Goal: Information Seeking & Learning: Learn about a topic

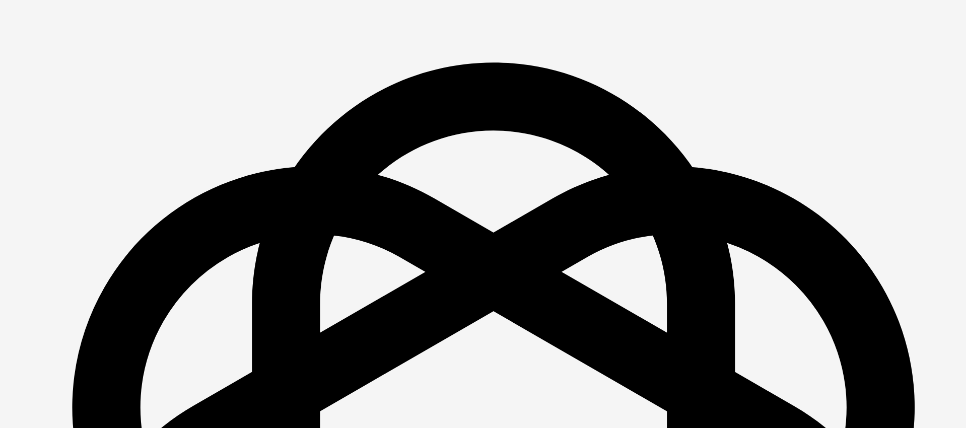
scroll to position [1451, 0]
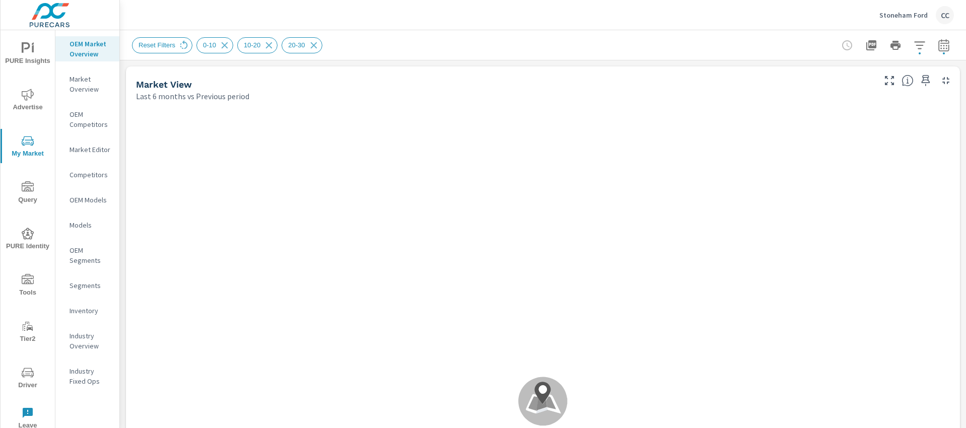
click at [897, 16] on p "Stoneham Ford" at bounding box center [903, 15] width 48 height 9
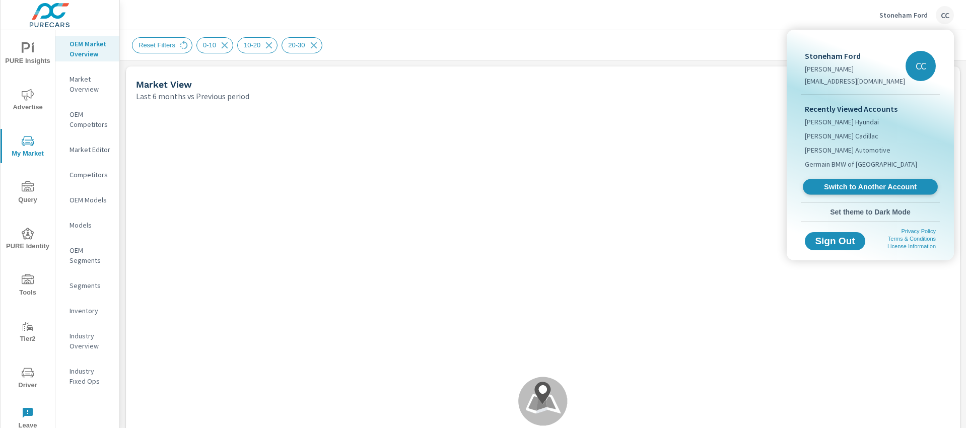
click at [861, 183] on span "Switch to Another Account" at bounding box center [869, 187] width 123 height 10
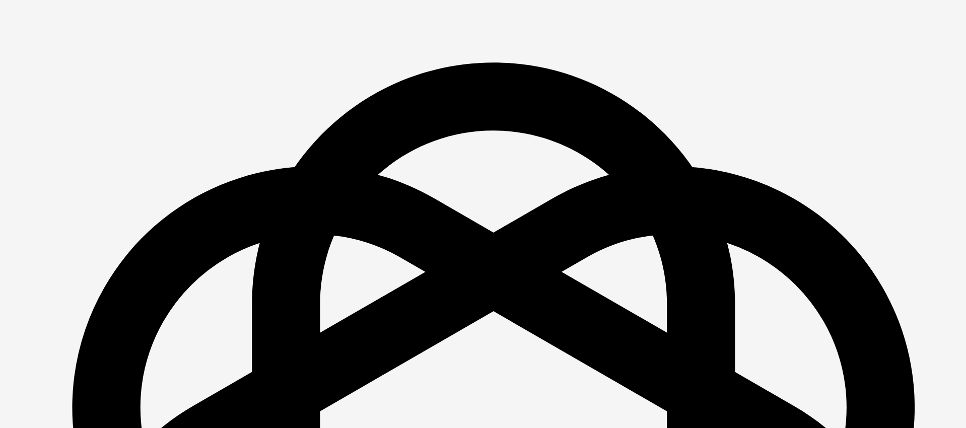
scroll to position [1451, 0]
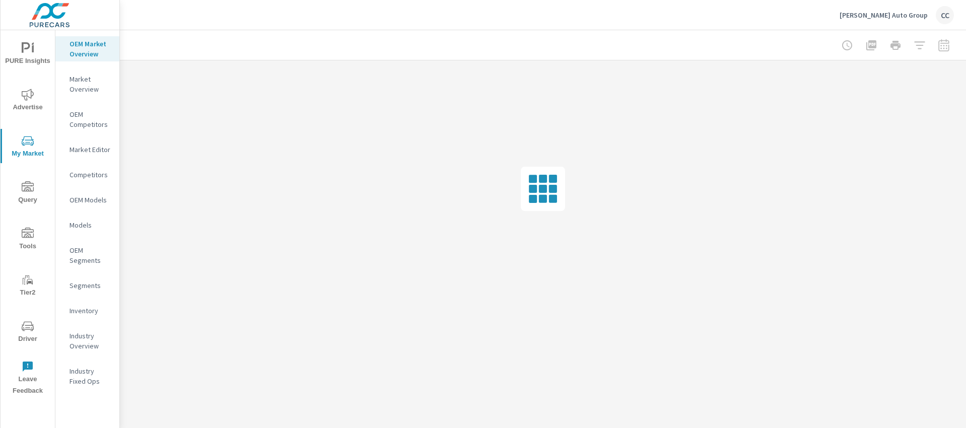
click at [28, 96] on icon "nav menu" at bounding box center [28, 95] width 12 height 12
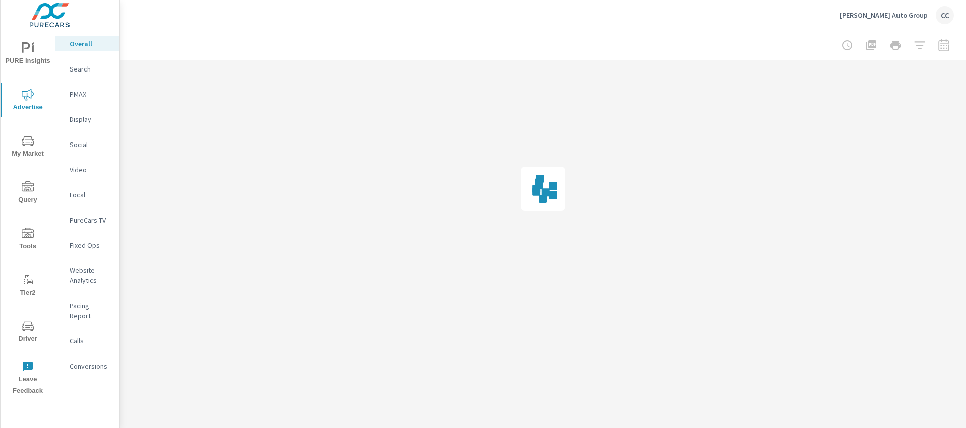
click at [84, 140] on p "Social" at bounding box center [90, 144] width 42 height 10
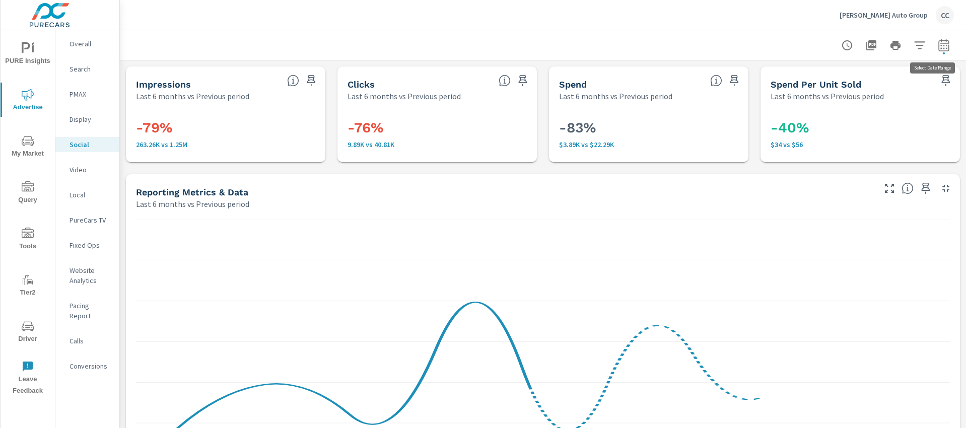
click at [940, 45] on icon "button" at bounding box center [943, 47] width 7 height 4
select select "Last 6 months"
select select "Previous period"
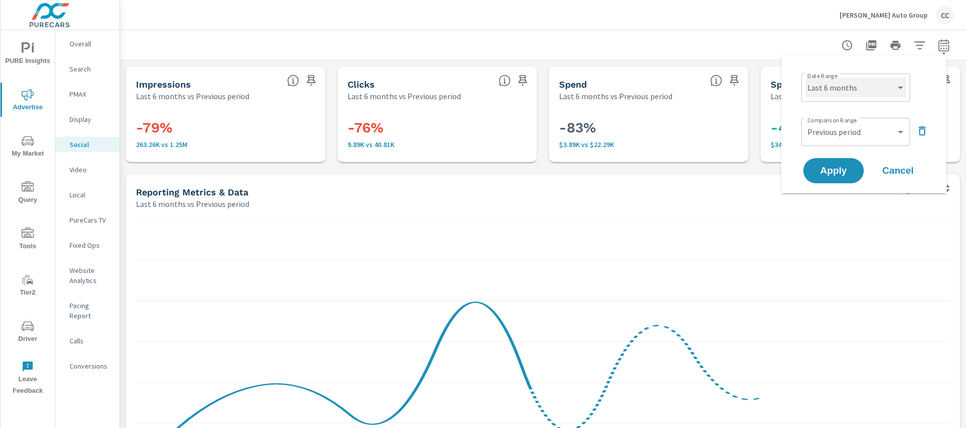
click at [857, 87] on select "Custom [DATE] Last week Last 7 days Last 14 days Last 30 days Last 45 days Last…" at bounding box center [855, 88] width 101 height 20
click at [921, 131] on icon "button" at bounding box center [922, 131] width 12 height 12
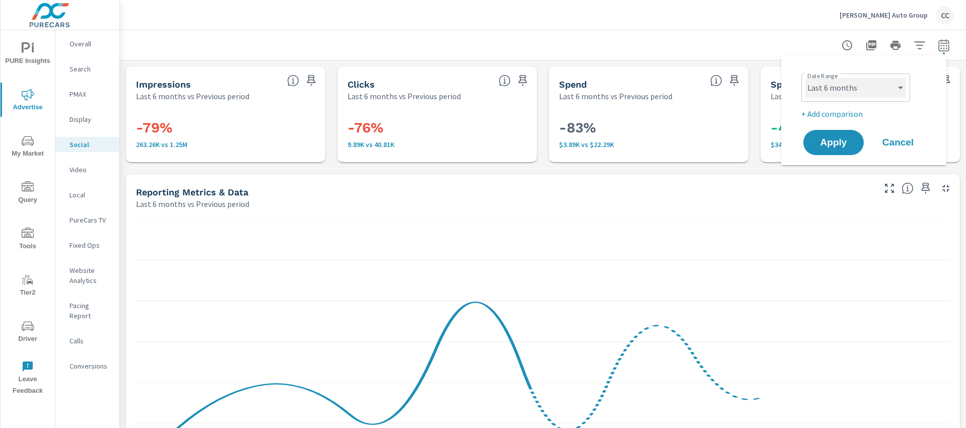
click at [863, 91] on select "Custom [DATE] Last week Last 7 days Last 14 days Last 30 days Last 45 days Last…" at bounding box center [855, 88] width 101 height 20
click at [805, 78] on select "Custom [DATE] Last week Last 7 days Last 14 days Last 30 days Last 45 days Last…" at bounding box center [855, 88] width 101 height 20
select select "Month to date"
click at [829, 144] on span "Apply" at bounding box center [833, 143] width 41 height 10
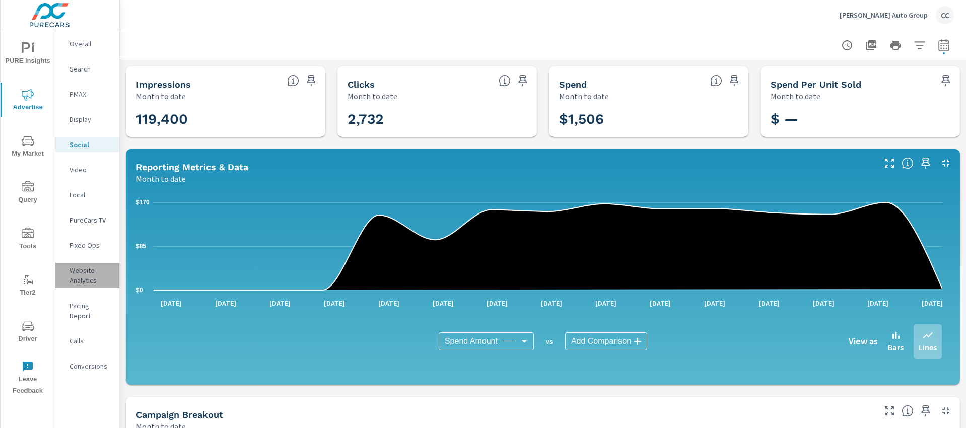
click at [84, 270] on p "Website Analytics" at bounding box center [90, 275] width 42 height 20
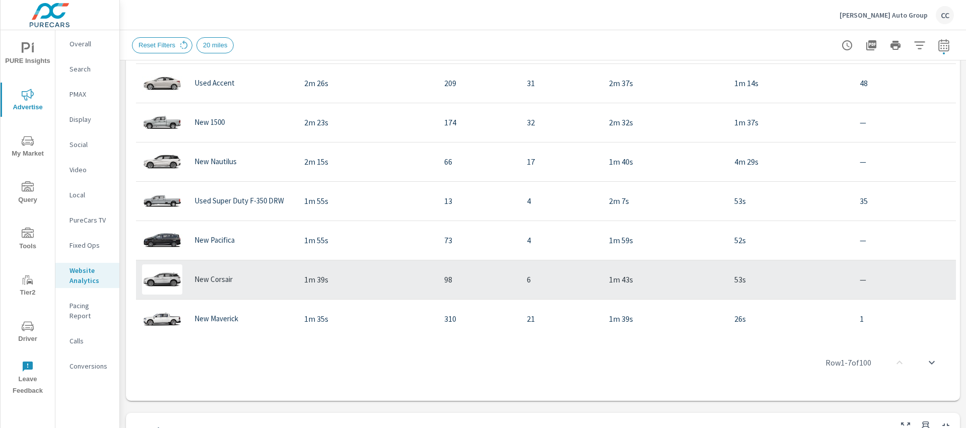
scroll to position [830, 0]
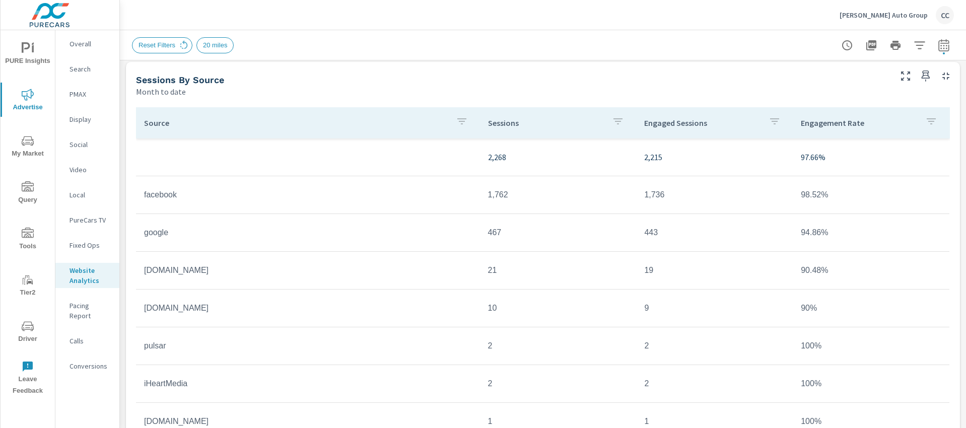
click at [102, 307] on p "Pacing Report" at bounding box center [90, 311] width 42 height 20
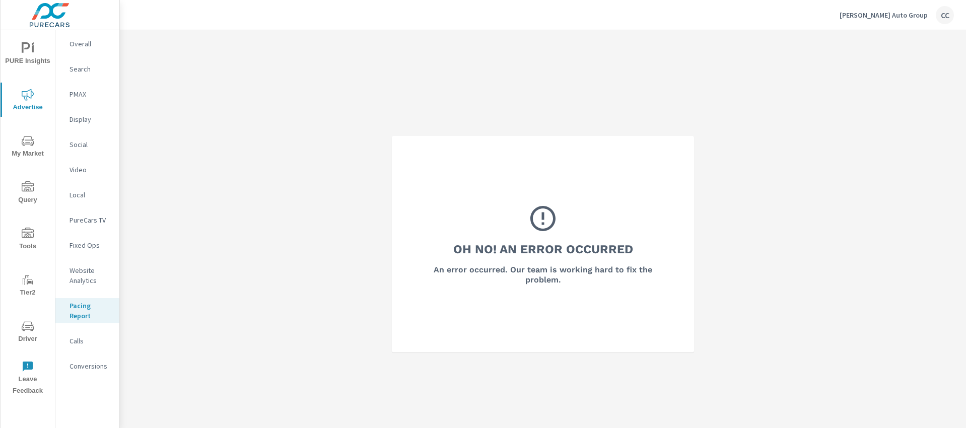
click at [94, 278] on p "Website Analytics" at bounding box center [90, 275] width 42 height 20
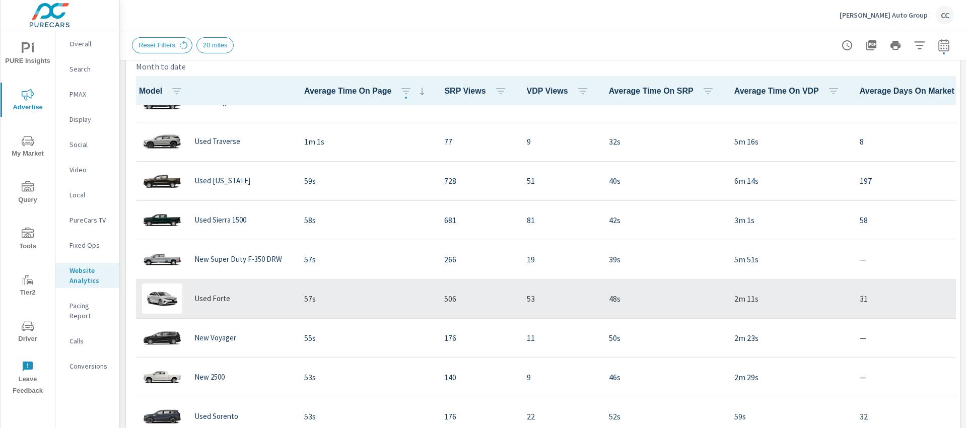
scroll to position [848, 0]
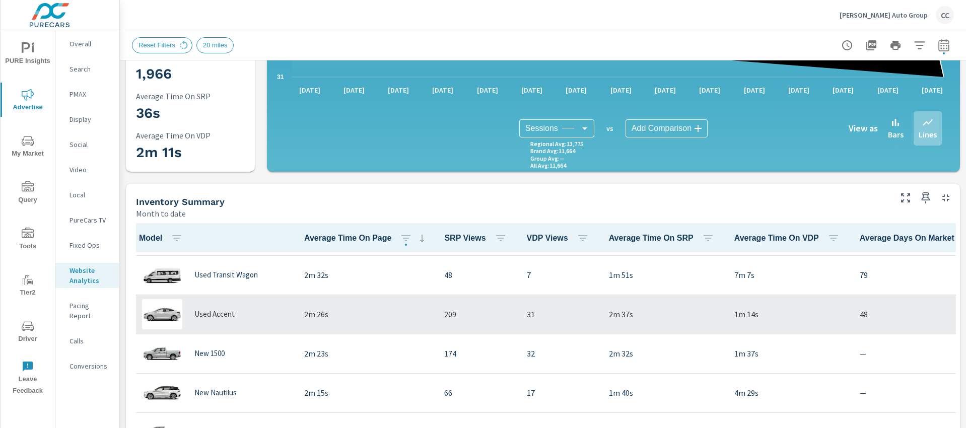
scroll to position [48, 0]
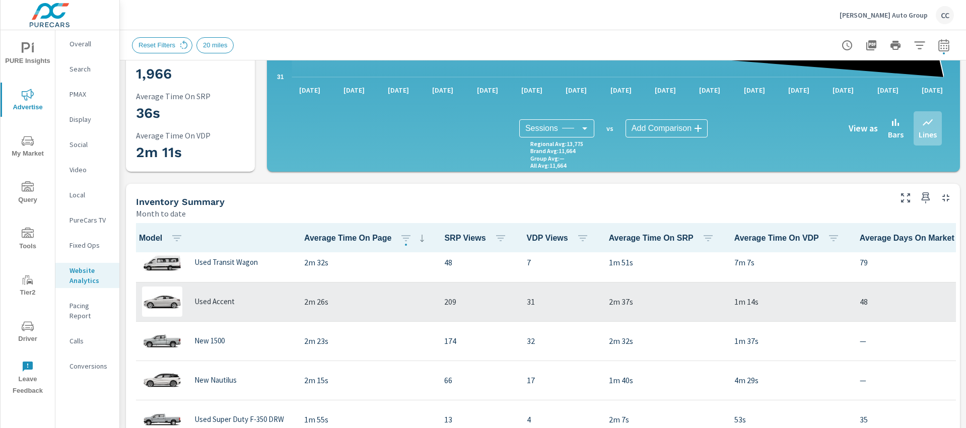
scroll to position [135, 0]
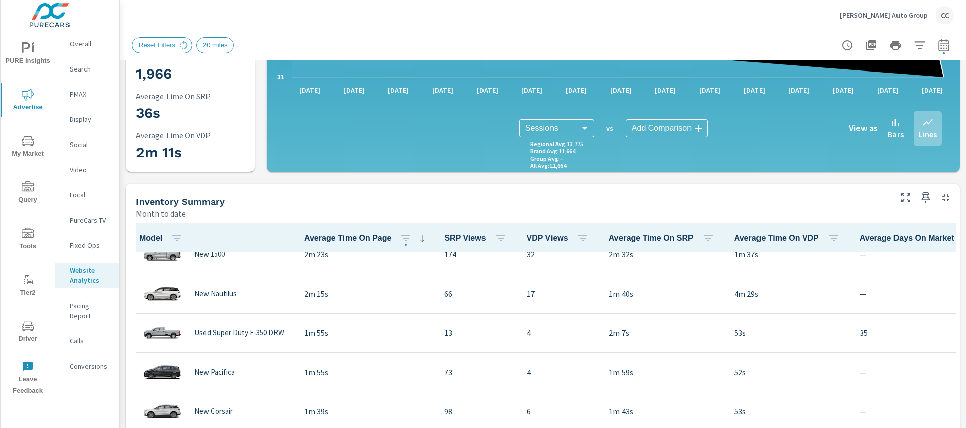
scroll to position [218, 0]
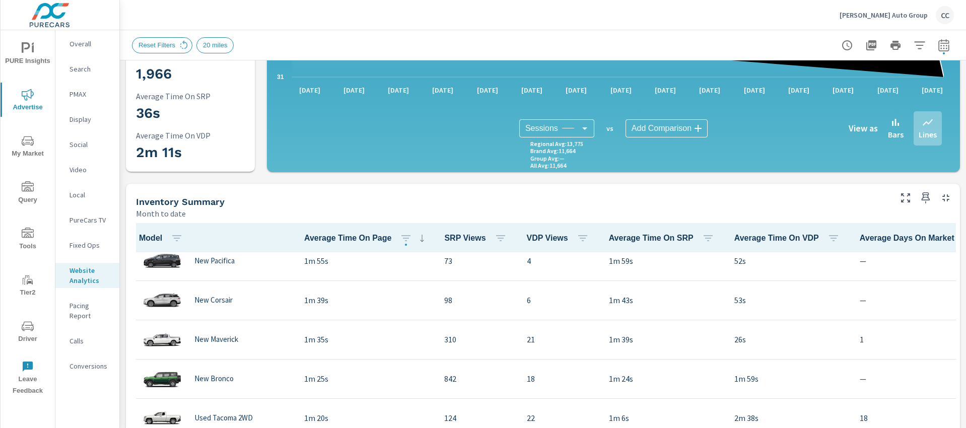
scroll to position [310, 0]
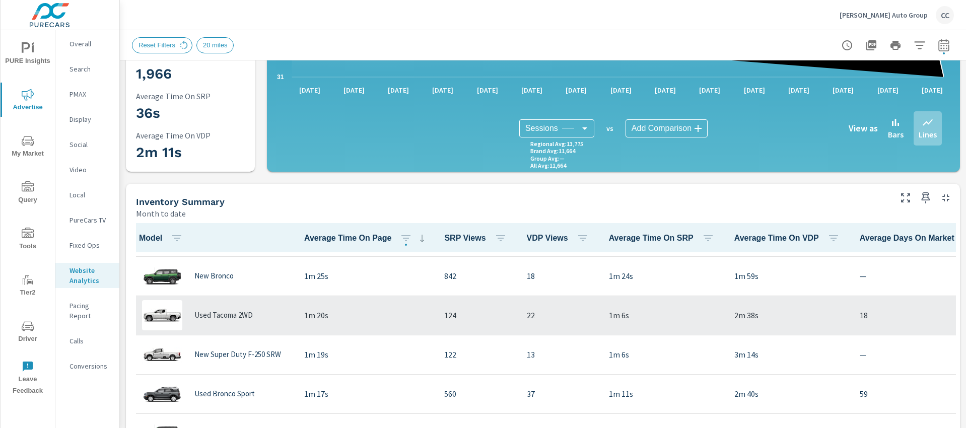
scroll to position [355, 0]
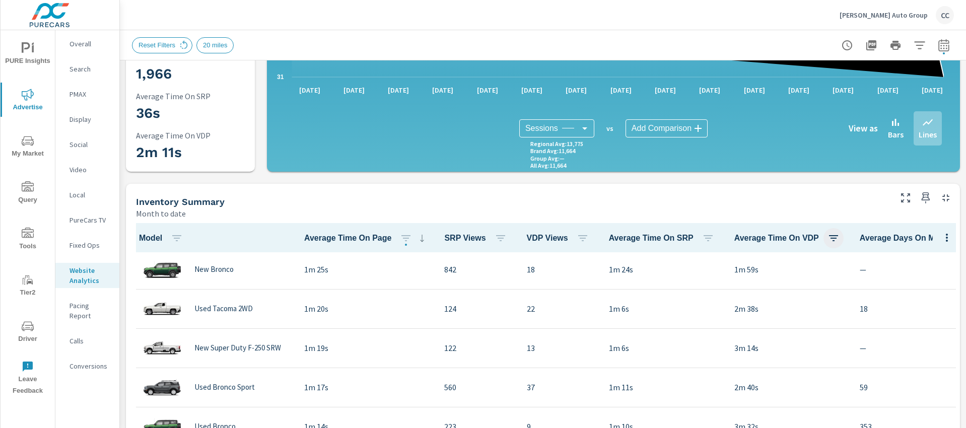
click at [827, 240] on icon "button" at bounding box center [833, 238] width 12 height 12
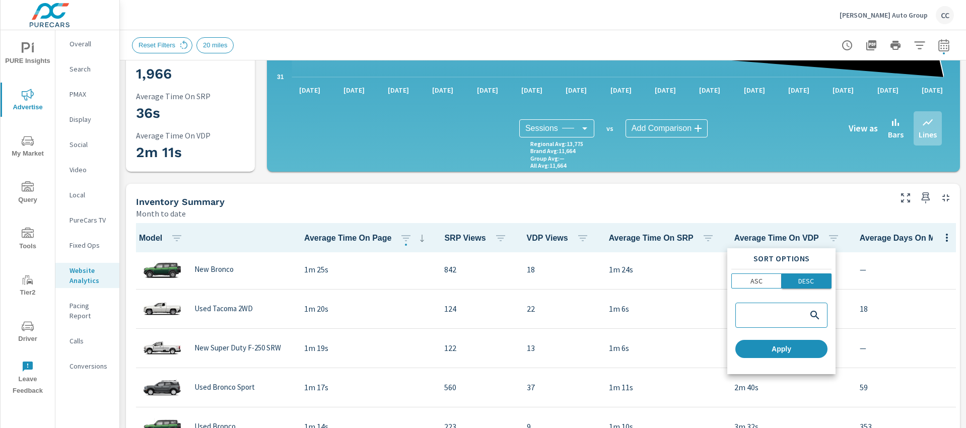
click at [806, 278] on p "DESC" at bounding box center [806, 281] width 16 height 10
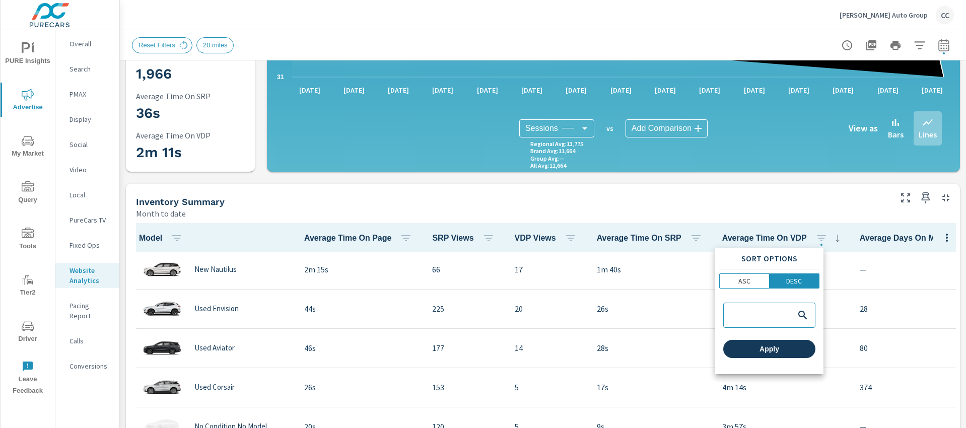
click at [794, 350] on span "Apply" at bounding box center [769, 348] width 84 height 9
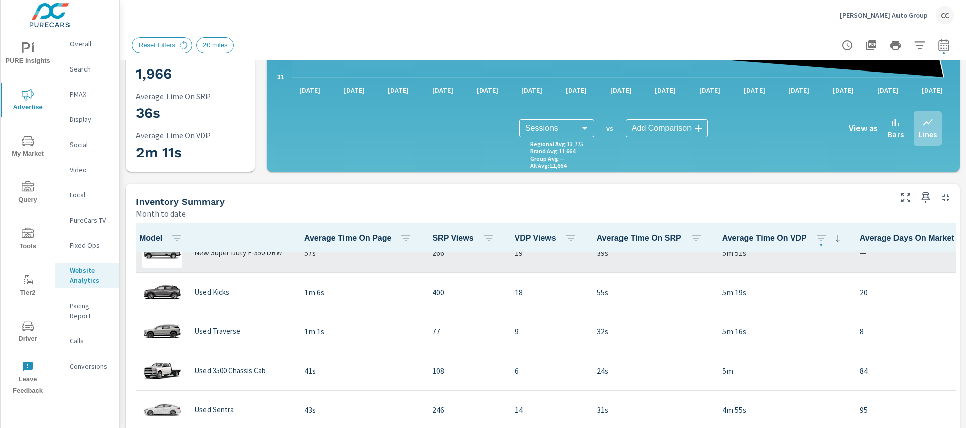
scroll to position [189, 0]
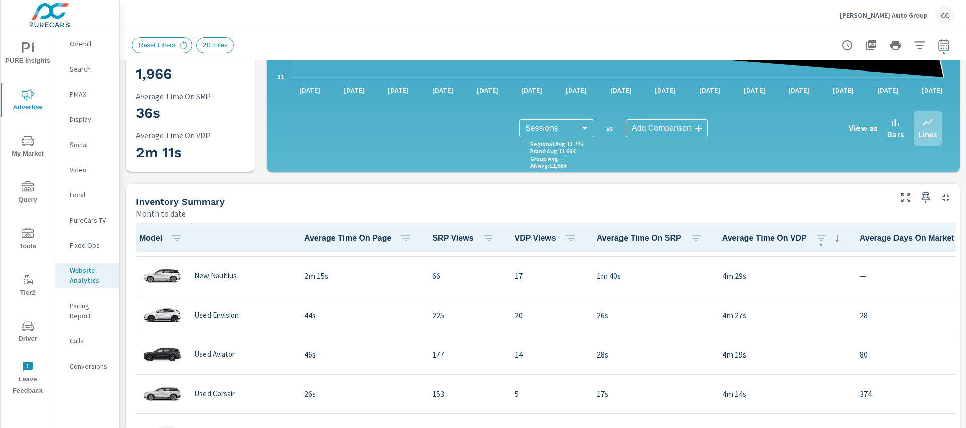
scroll to position [374, 0]
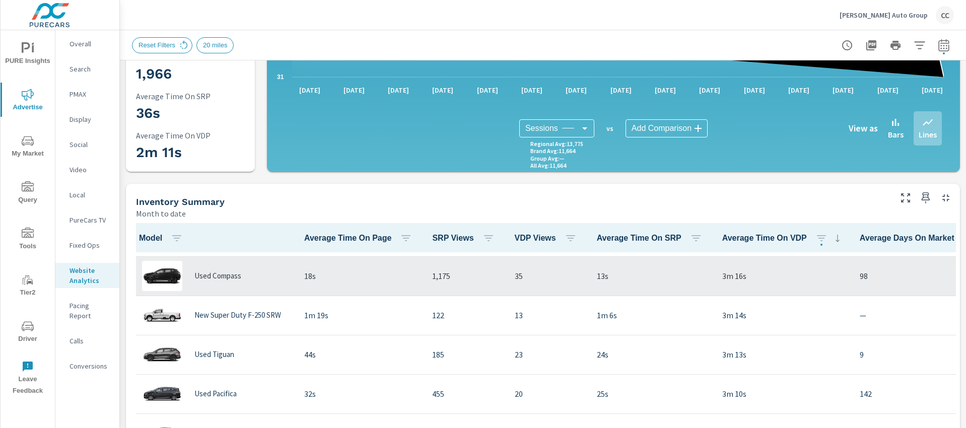
scroll to position [674, 0]
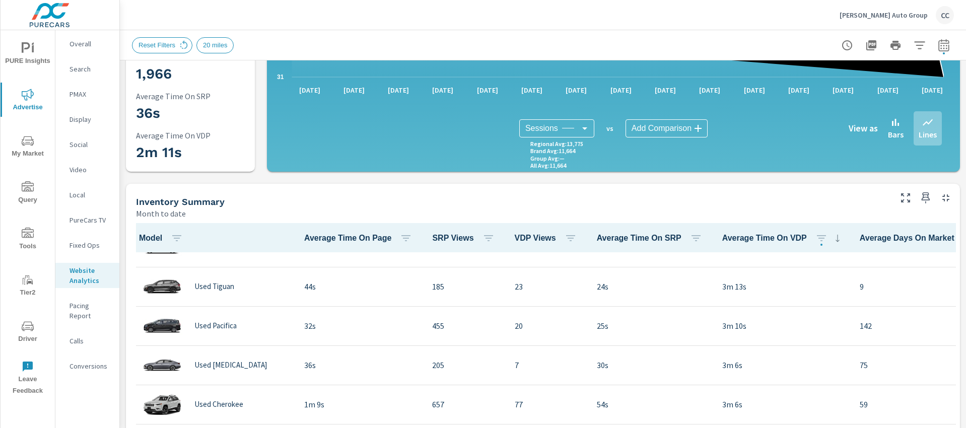
scroll to position [749, 0]
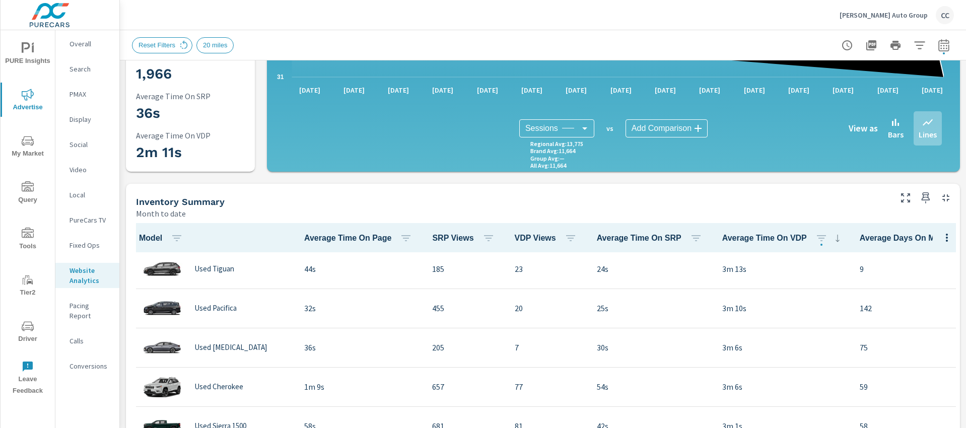
click at [24, 53] on icon "nav menu" at bounding box center [28, 48] width 12 height 12
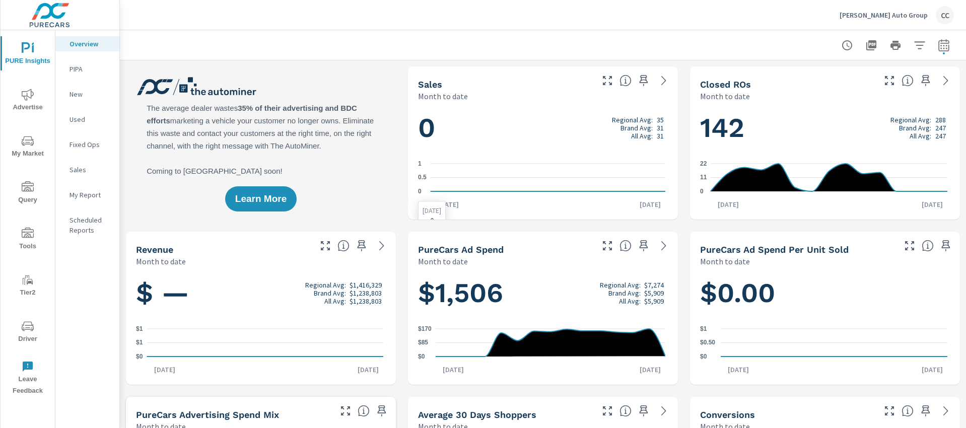
scroll to position [1, 0]
click at [376, 55] on div at bounding box center [543, 45] width 822 height 30
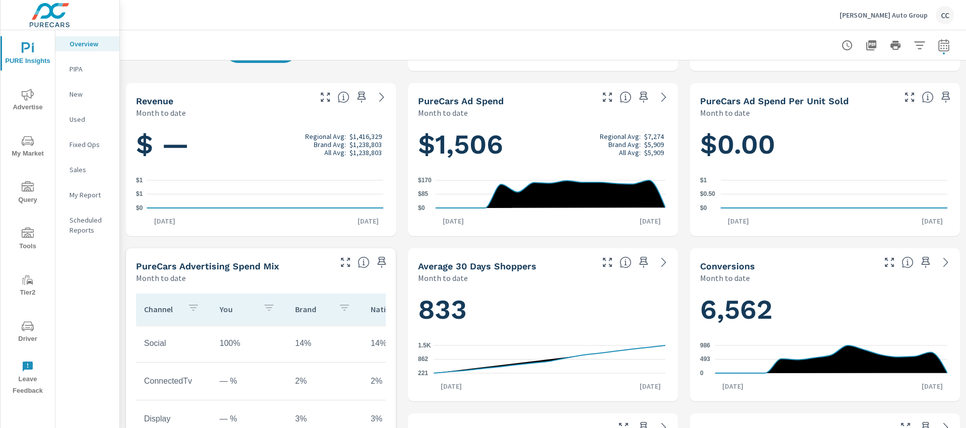
scroll to position [140, 0]
